Goal: Task Accomplishment & Management: Use online tool/utility

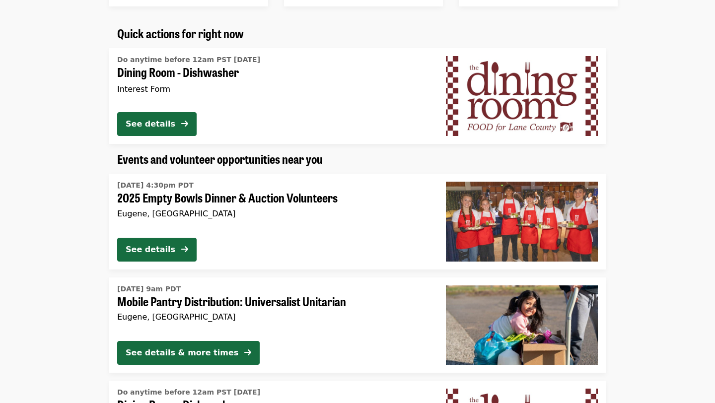
scroll to position [603, 0]
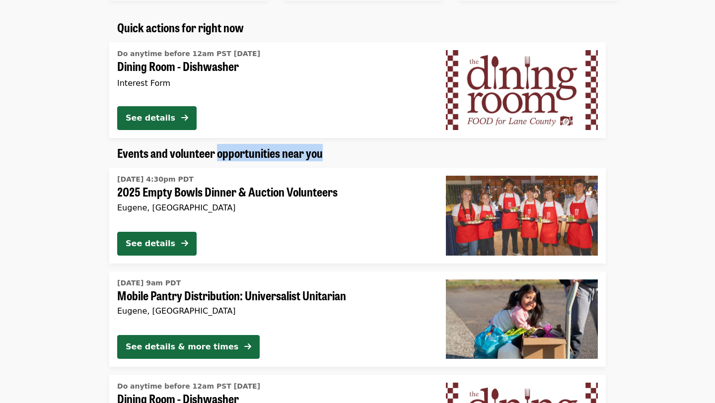
drag, startPoint x: 218, startPoint y: 156, endPoint x: 227, endPoint y: 174, distance: 20.0
click at [219, 148] on span "Events and volunteer opportunities near you" at bounding box center [219, 152] width 205 height 17
click at [172, 132] on div "See details" at bounding box center [273, 120] width 313 height 28
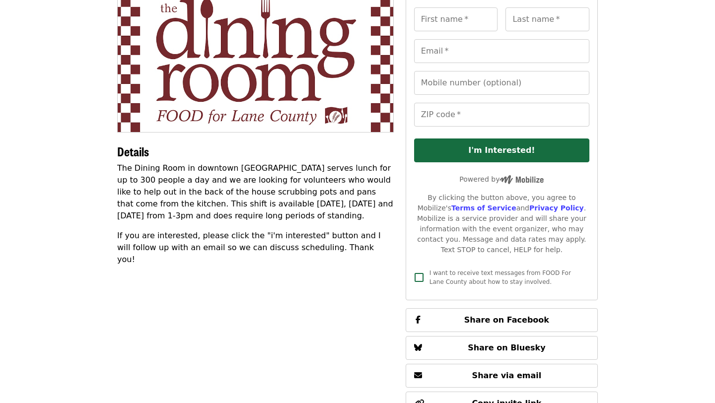
scroll to position [118, 0]
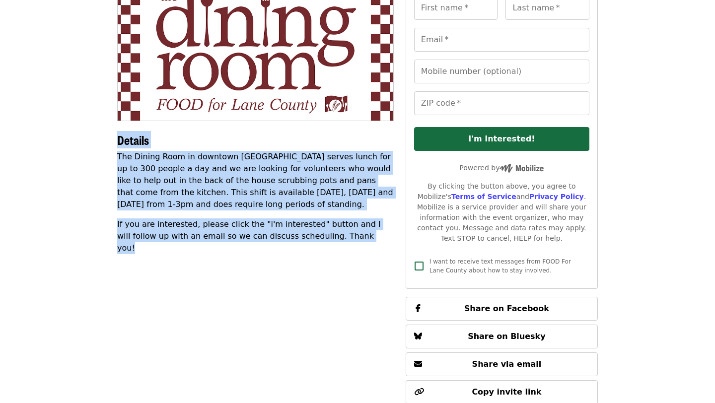
drag, startPoint x: 280, startPoint y: 130, endPoint x: 335, endPoint y: 265, distance: 145.2
click at [335, 265] on div "Details The Dining Room in downtown [GEOGRAPHIC_DATA] serves lunch for up to 30…" at bounding box center [255, 205] width 276 height 459
click at [317, 198] on p "The Dining Room in downtown [GEOGRAPHIC_DATA] serves lunch for up to 300 people…" at bounding box center [255, 181] width 276 height 60
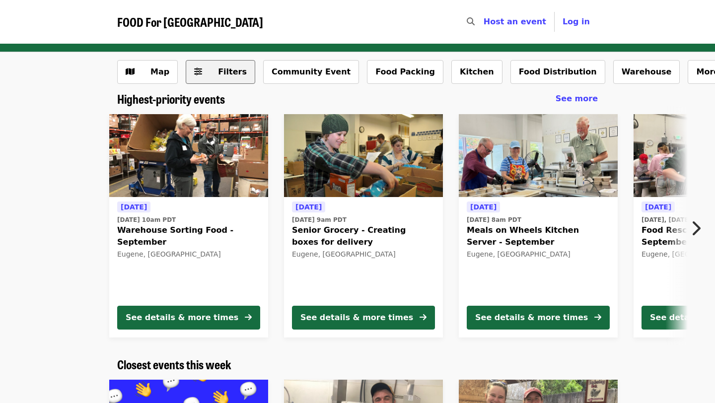
click at [189, 81] on button "Filters" at bounding box center [220, 72] width 69 height 24
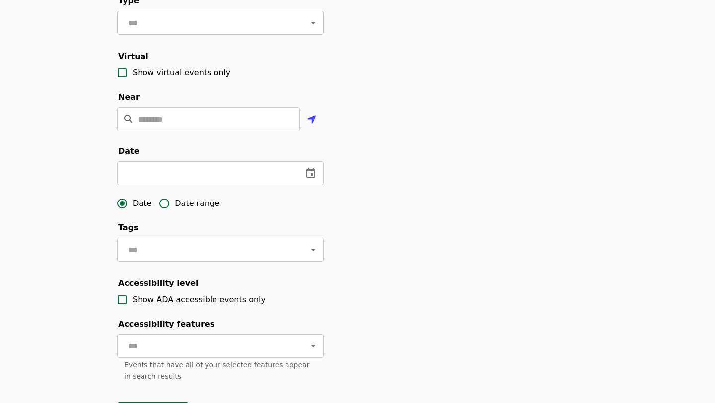
scroll to position [179, 0]
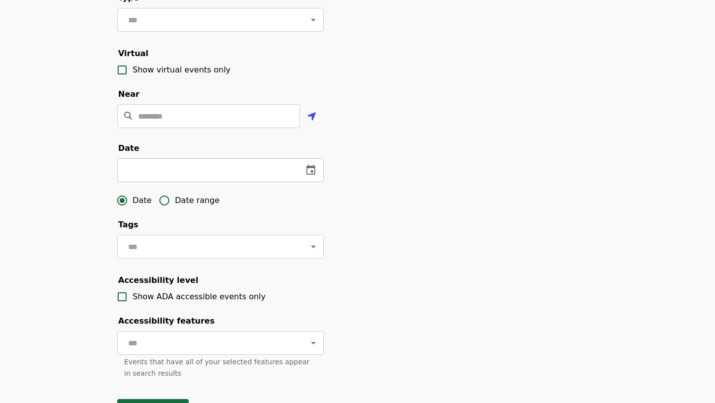
click at [190, 171] on input "text" at bounding box center [206, 170] width 178 height 24
click at [186, 170] on input "text" at bounding box center [152, 170] width 70 height 24
click at [273, 169] on input "text" at bounding box center [259, 170] width 70 height 24
click at [204, 169] on icon "change date" at bounding box center [204, 170] width 12 height 12
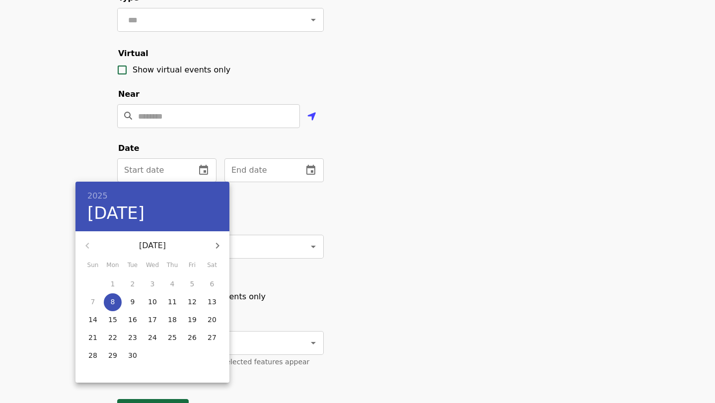
click at [192, 302] on p "12" at bounding box center [192, 302] width 9 height 10
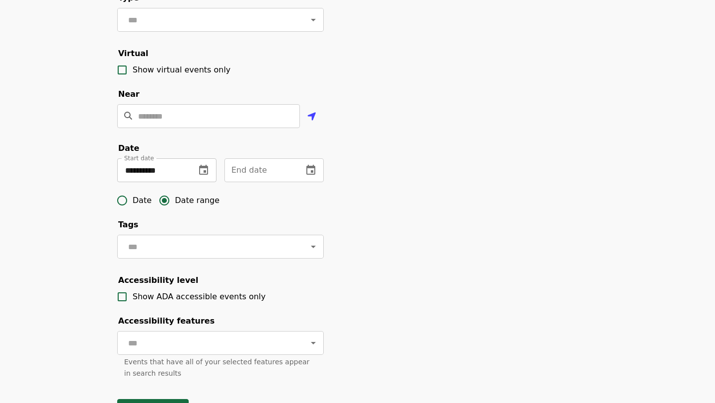
click at [211, 169] on button "change date" at bounding box center [204, 170] width 24 height 24
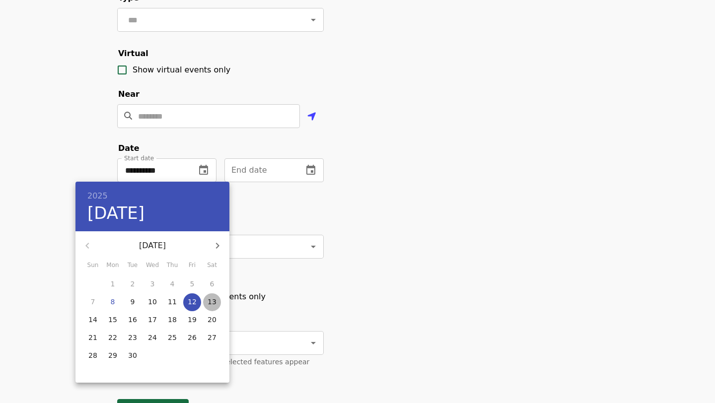
click at [216, 298] on span "13" at bounding box center [212, 302] width 18 height 10
type input "**********"
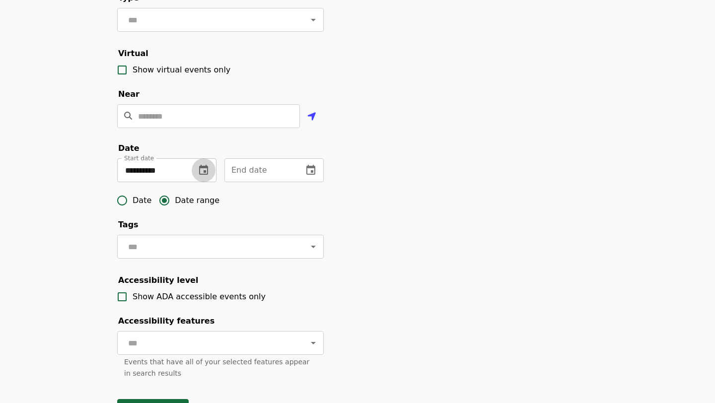
click at [200, 175] on icon "change date" at bounding box center [204, 170] width 12 height 12
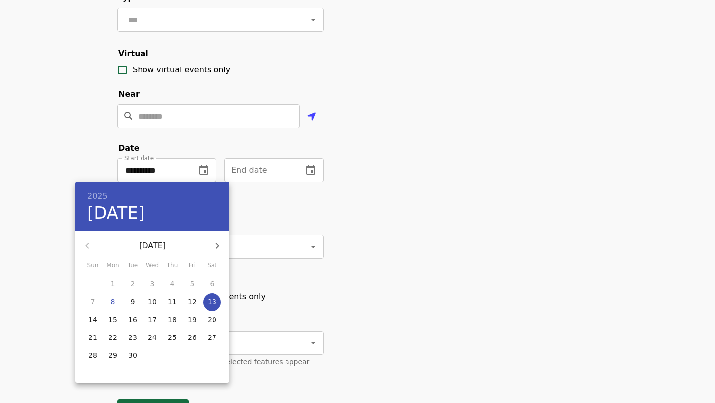
click at [352, 216] on div at bounding box center [357, 201] width 715 height 403
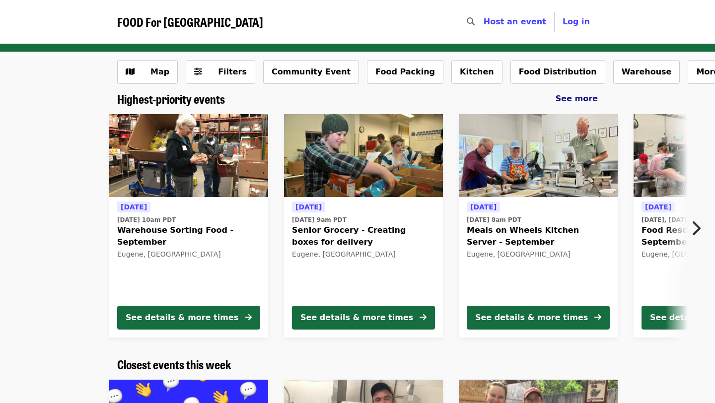
click at [589, 96] on span "See more" at bounding box center [576, 98] width 42 height 9
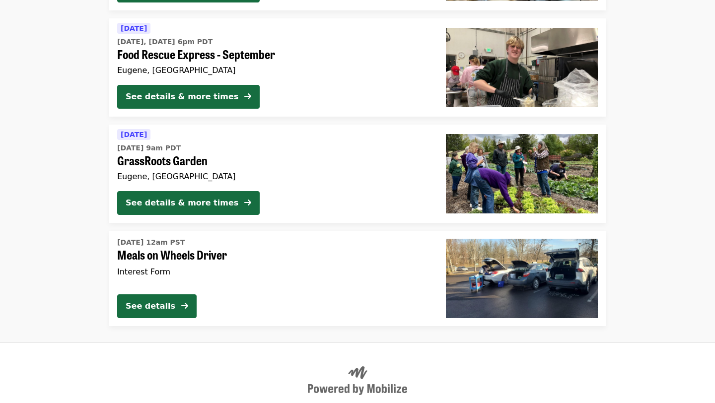
scroll to position [415, 0]
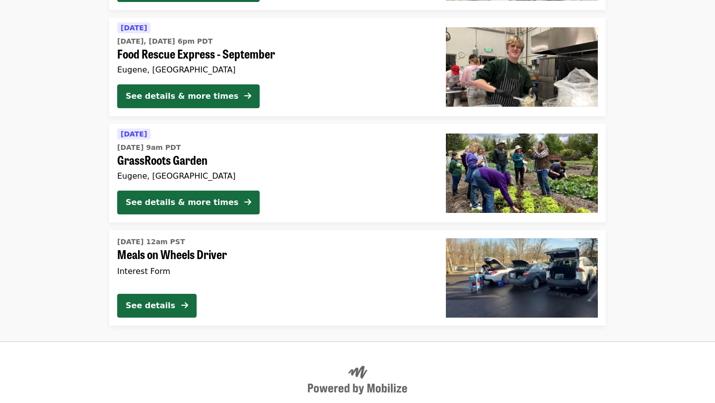
click at [139, 268] on span "Interest Form" at bounding box center [143, 271] width 53 height 9
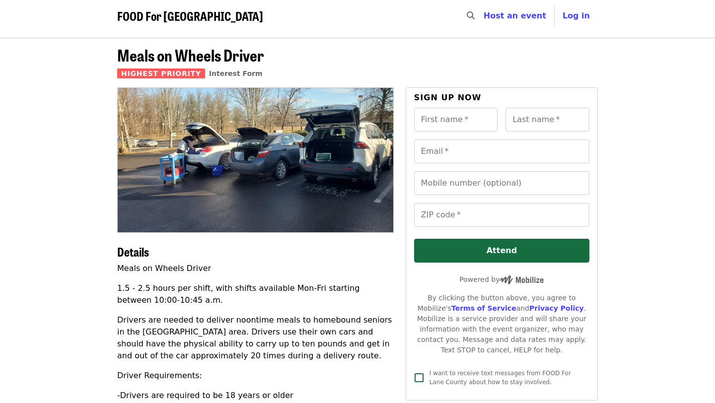
scroll to position [7, 0]
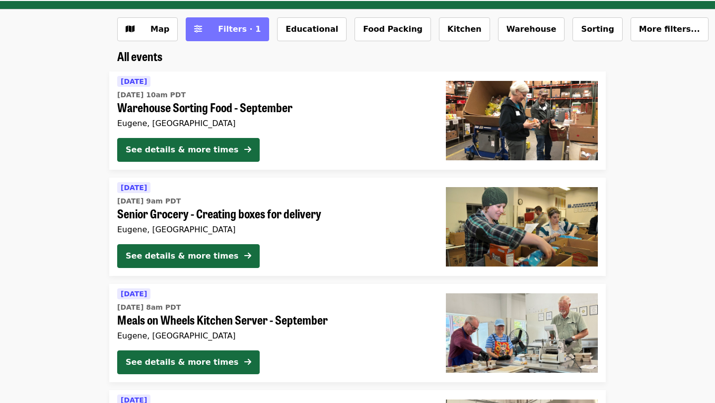
scroll to position [46, 0]
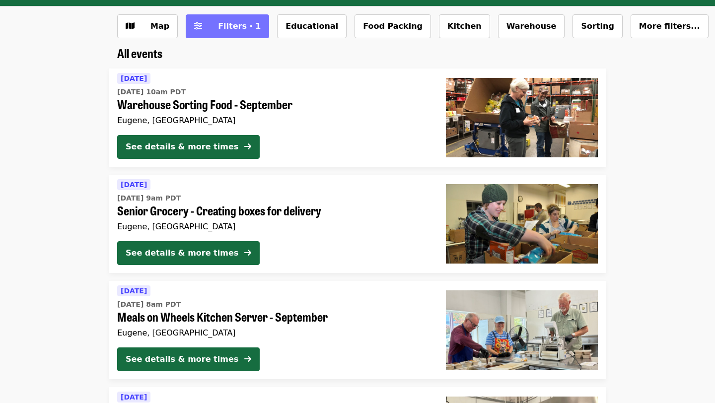
click at [209, 31] on span "Filters · 1" at bounding box center [234, 26] width 53 height 12
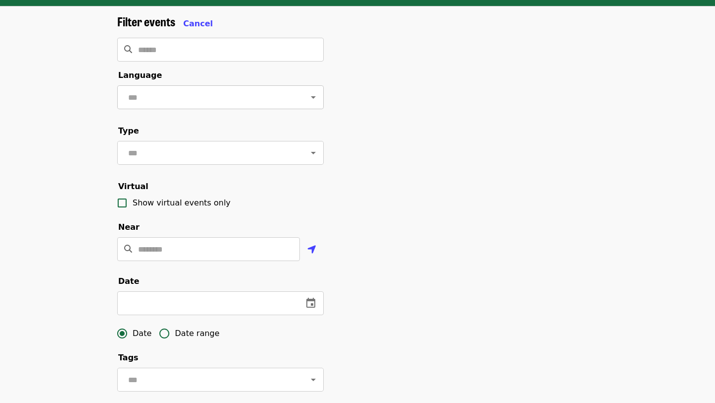
scroll to position [0, 0]
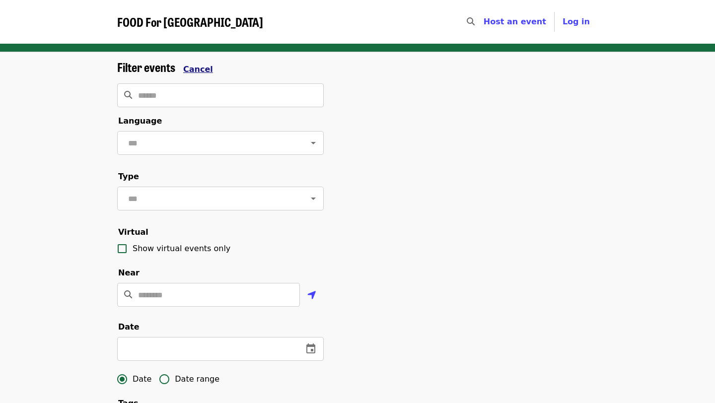
click at [199, 72] on span "Cancel" at bounding box center [198, 69] width 30 height 9
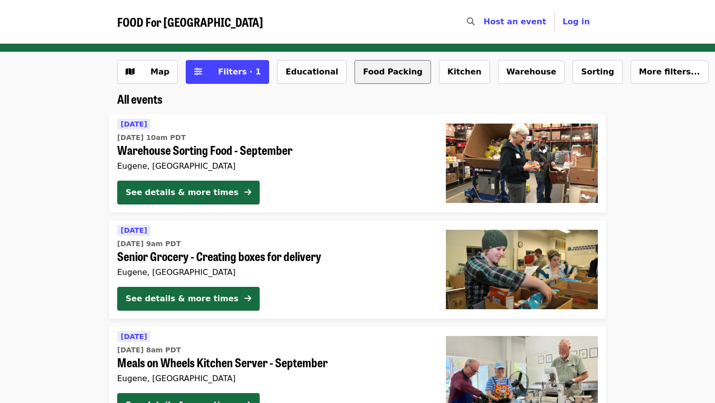
click at [388, 71] on button "Food Packing" at bounding box center [392, 72] width 76 height 24
